Goal: Check status: Verify the current state of an ongoing process or item

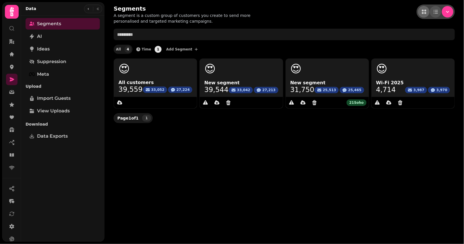
scroll to position [30, 0]
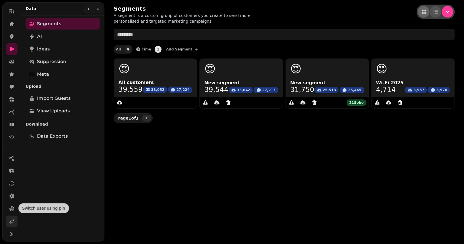
click at [11, 216] on link at bounding box center [11, 221] width 11 height 11
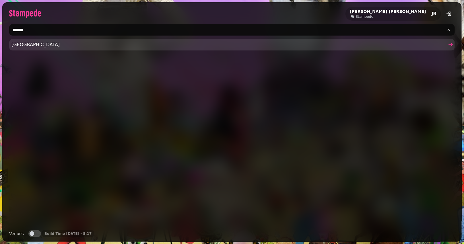
type input "******"
click at [18, 48] on link "[GEOGRAPHIC_DATA]" at bounding box center [231, 44] width 445 height 11
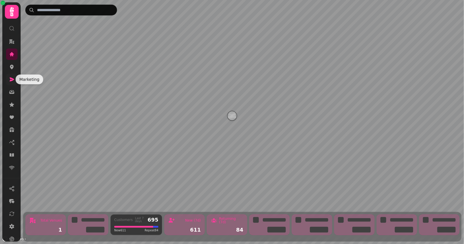
click at [10, 79] on icon at bounding box center [12, 79] width 5 height 4
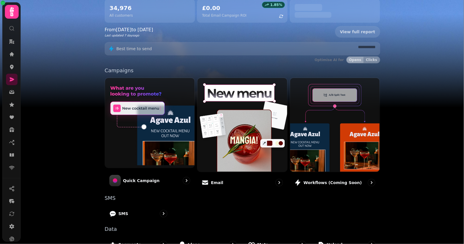
scroll to position [112, 0]
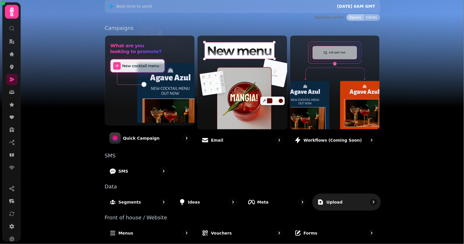
click at [324, 198] on div "Upload" at bounding box center [329, 201] width 26 height 7
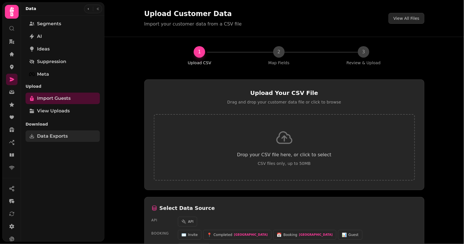
click at [65, 135] on span "Data Exports" at bounding box center [52, 136] width 31 height 7
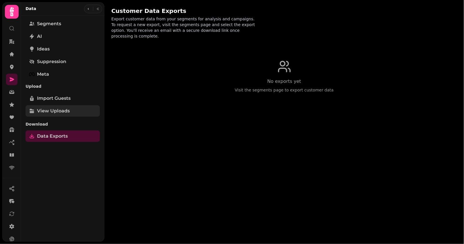
click at [65, 110] on span "View Uploads" at bounding box center [53, 111] width 33 height 7
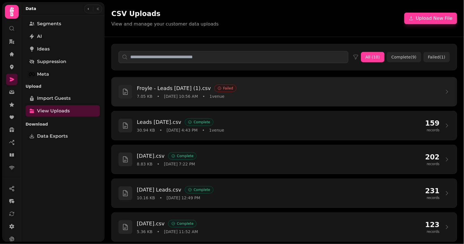
click at [442, 90] on div "Froyle - Leads [DATE] (1).csv Failed 7.05 KB • [DATE] 10:56 AM • 1 venue" at bounding box center [283, 91] width 331 height 15
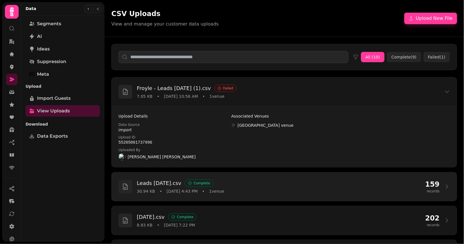
click at [445, 184] on icon at bounding box center [447, 187] width 6 height 6
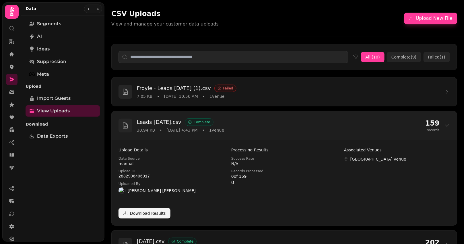
click at [451, 119] on div "Leads [DATE].csv Complete 30.94 KB • [DATE] 4:43 PM • 1 venue 159 records" at bounding box center [284, 125] width 345 height 29
